Goal: Transaction & Acquisition: Purchase product/service

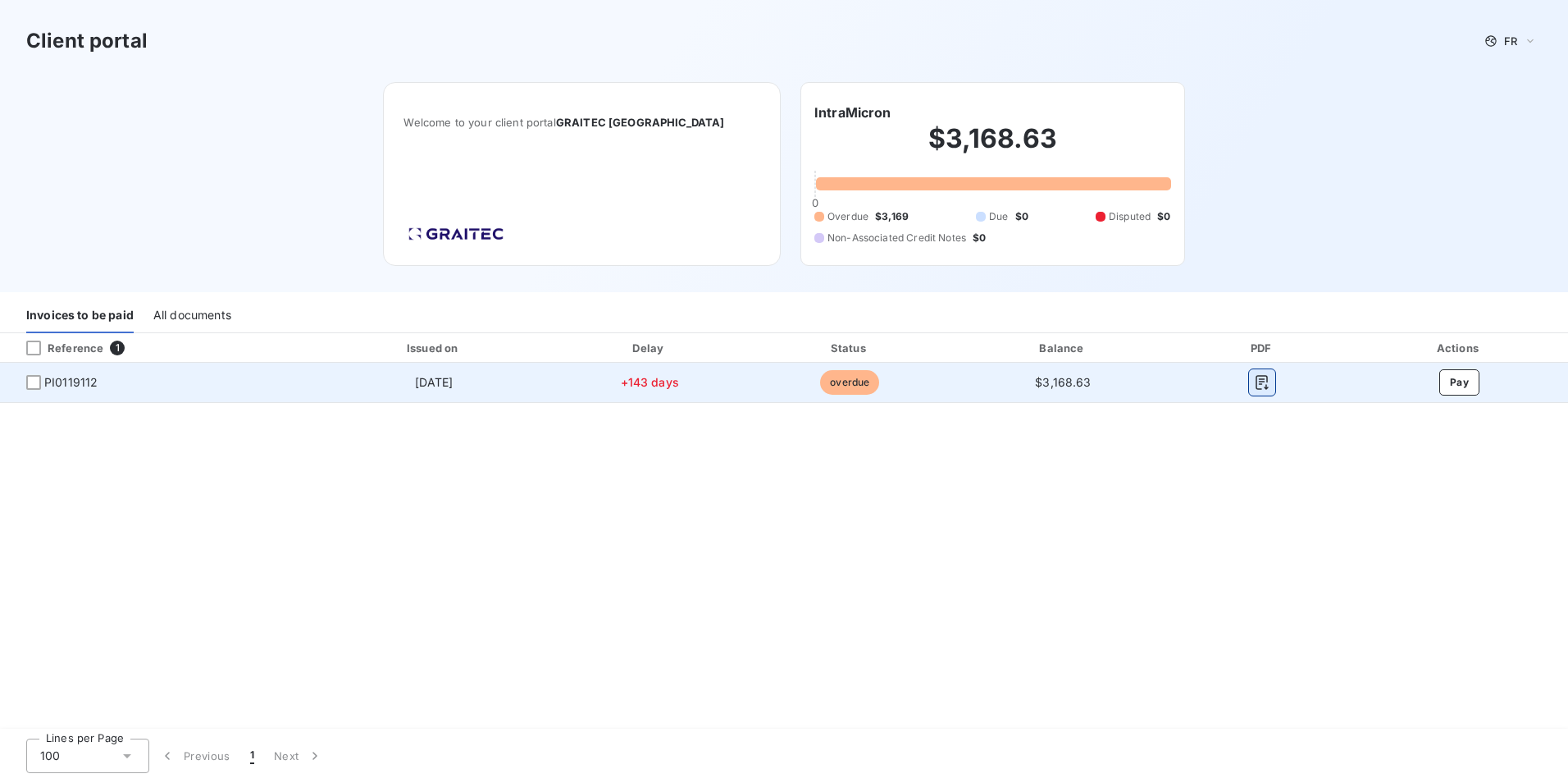
click at [1264, 384] on icon "button" at bounding box center [1263, 382] width 17 height 17
click at [1460, 379] on button "Pay" at bounding box center [1459, 382] width 40 height 26
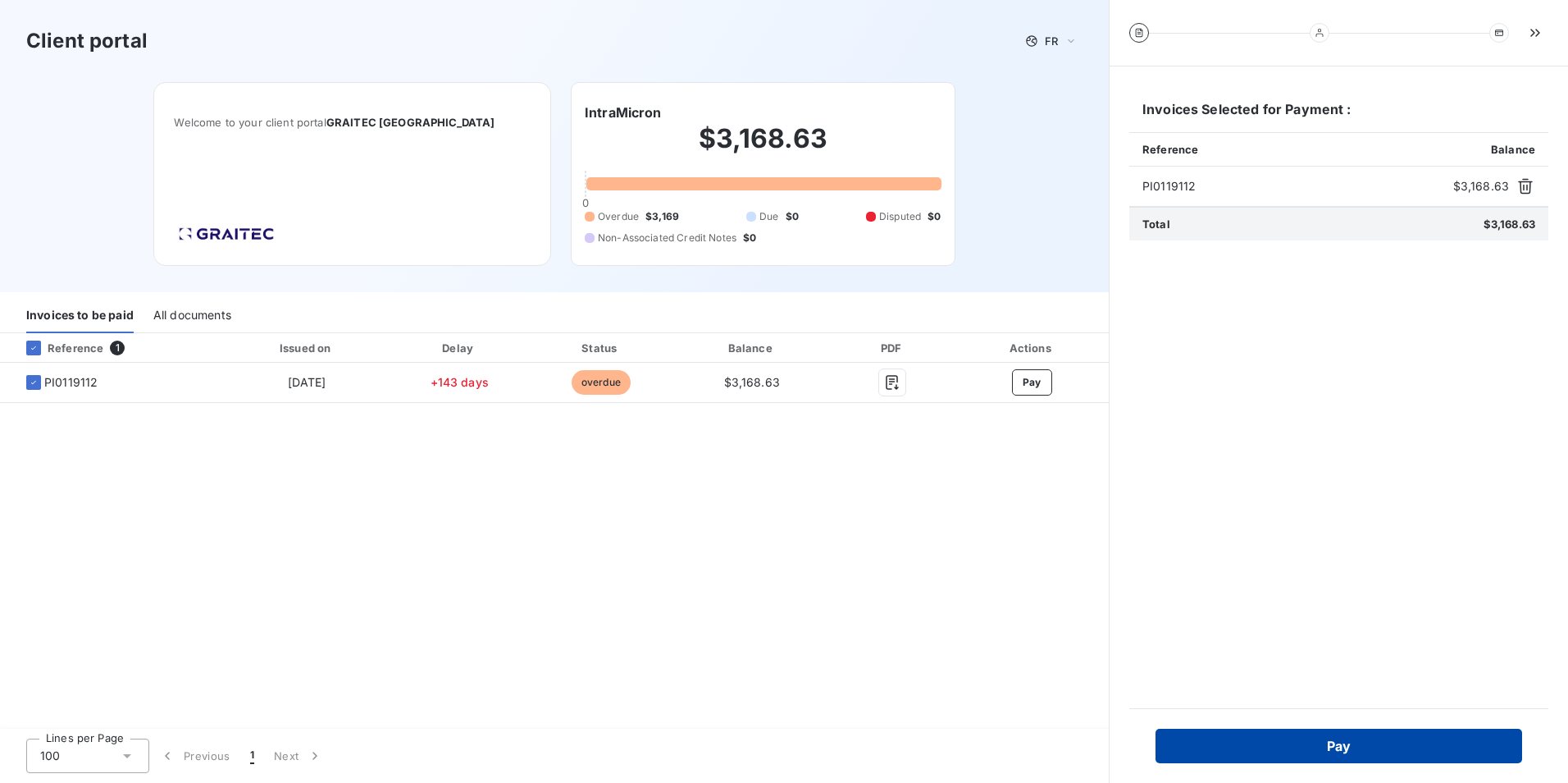
click at [1330, 745] on button "Pay" at bounding box center [1339, 745] width 366 height 34
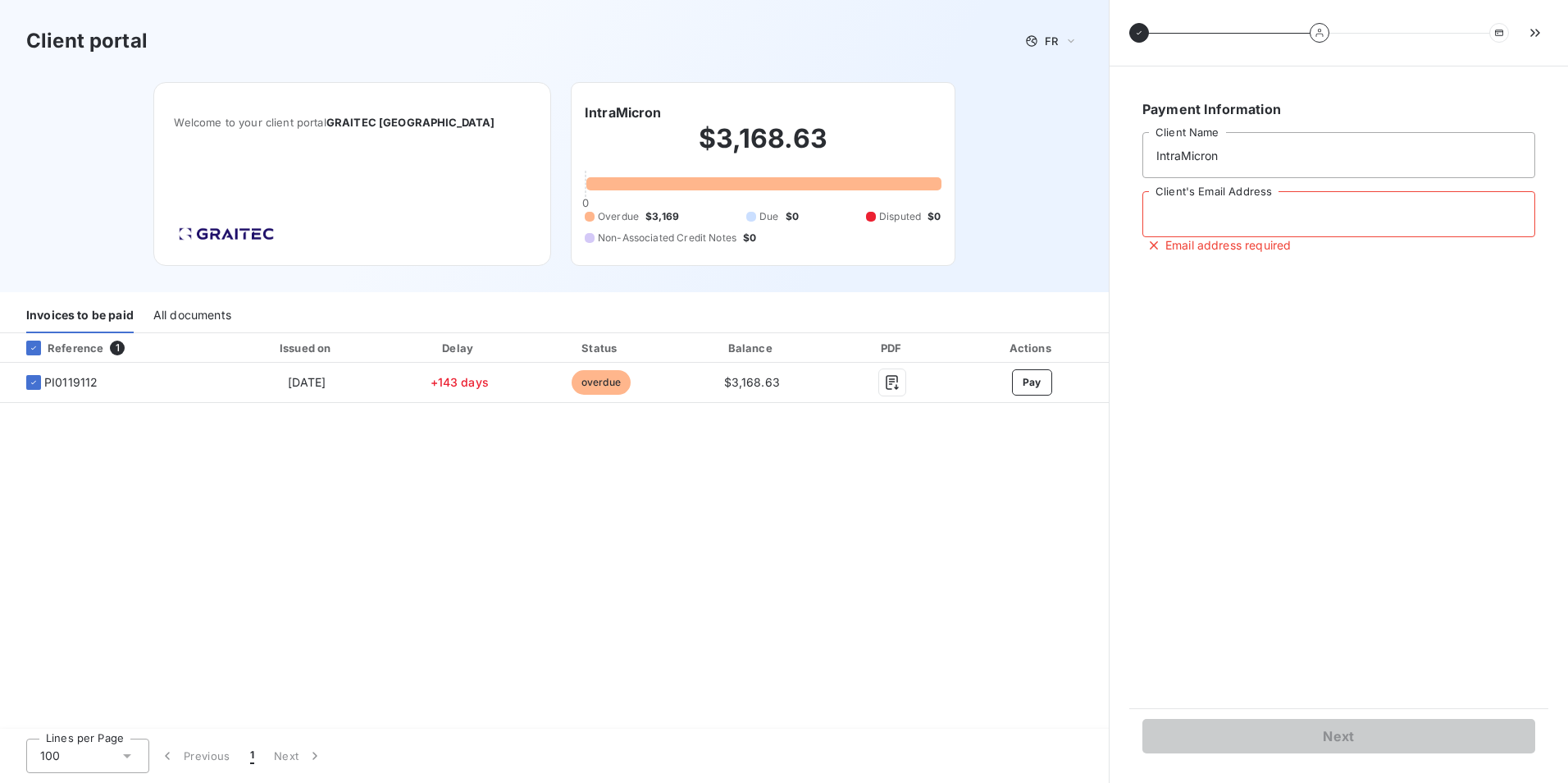
click at [1301, 215] on input "Client's Email Address" at bounding box center [1339, 215] width 393 height 46
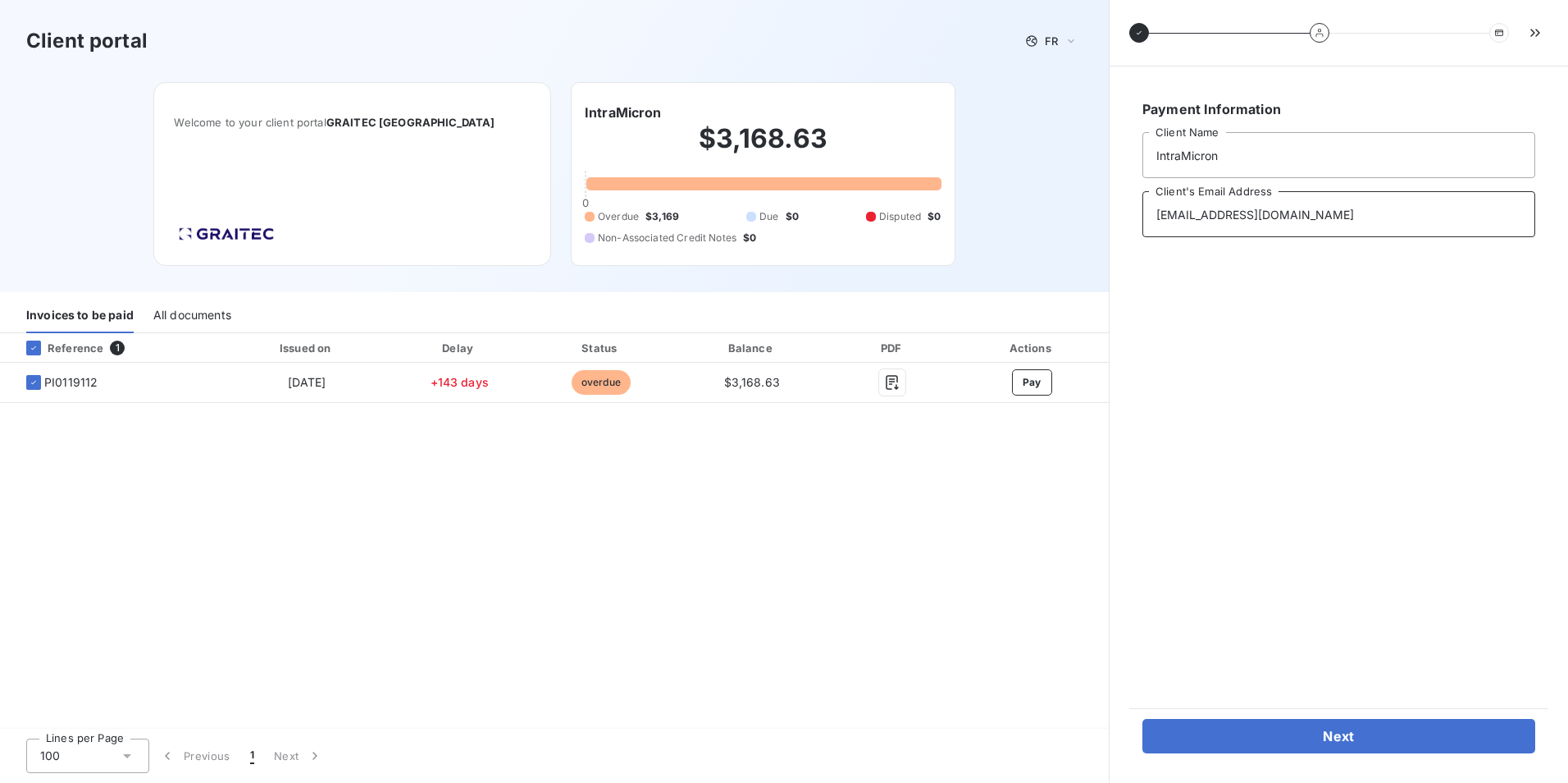
type input "[EMAIL_ADDRESS][DOMAIN_NAME]"
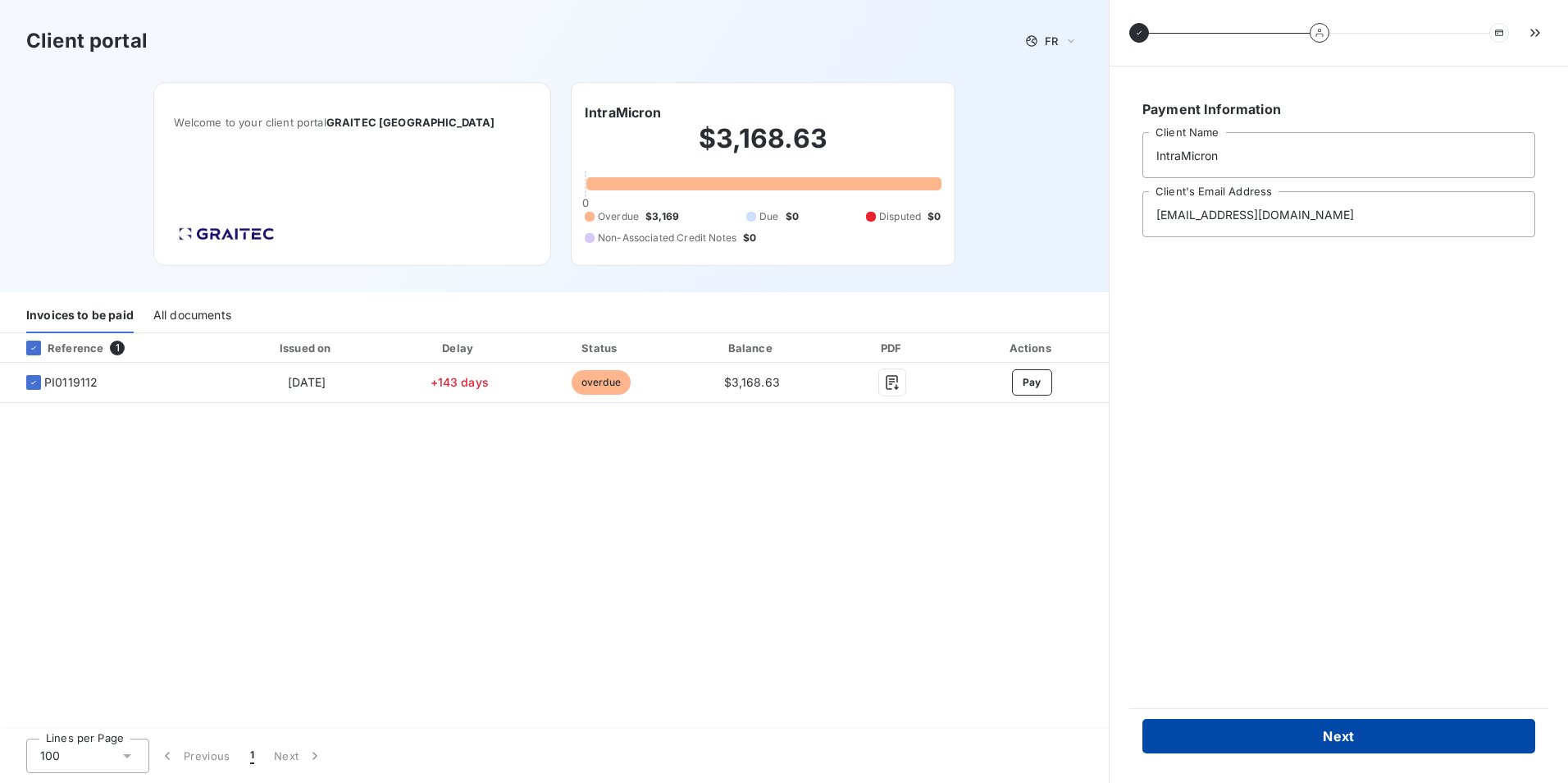
click at [1334, 736] on button "Next" at bounding box center [1339, 736] width 393 height 34
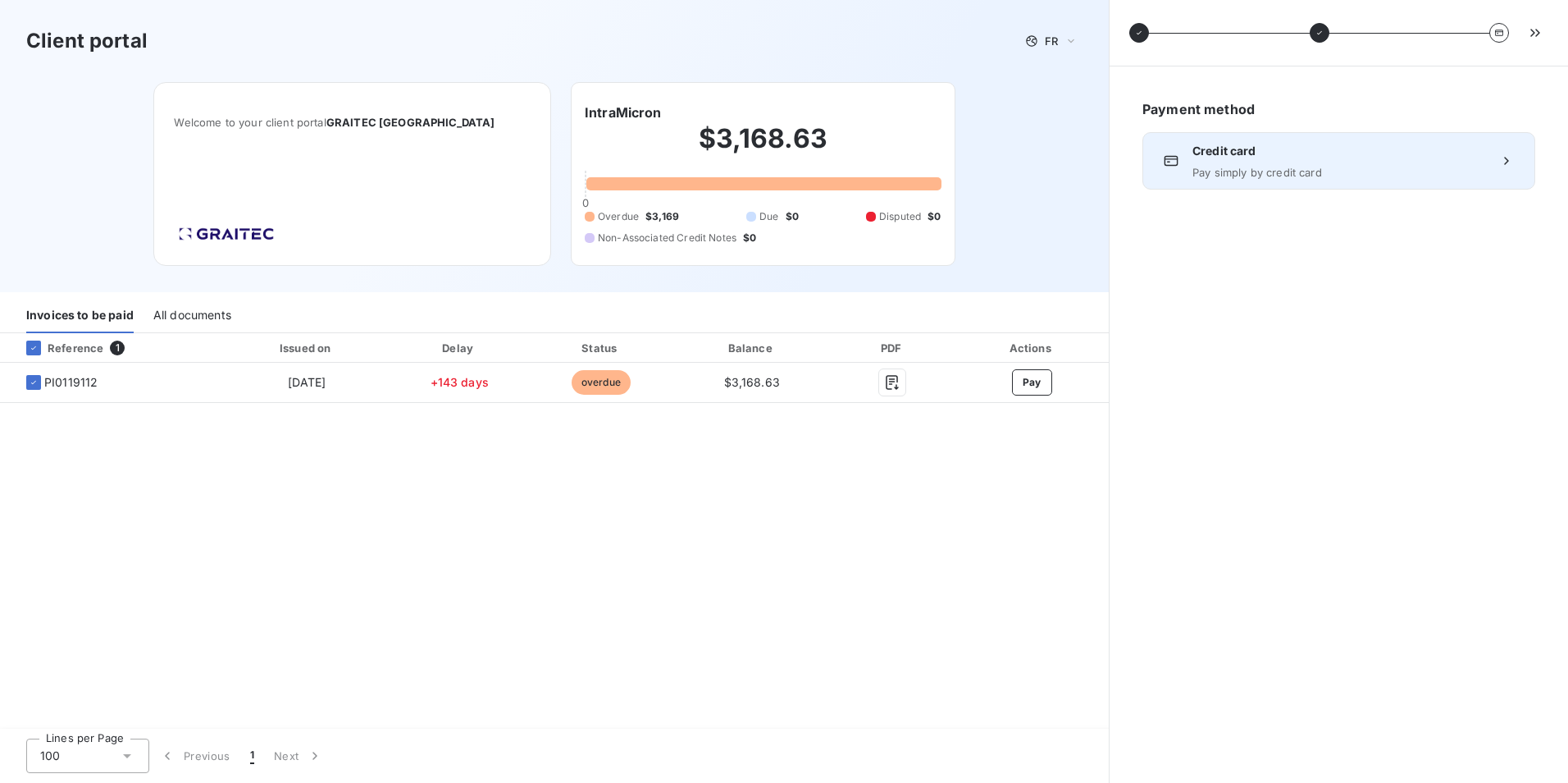
click at [1502, 163] on icon at bounding box center [1507, 161] width 17 height 17
